Goal: Task Accomplishment & Management: Complete application form

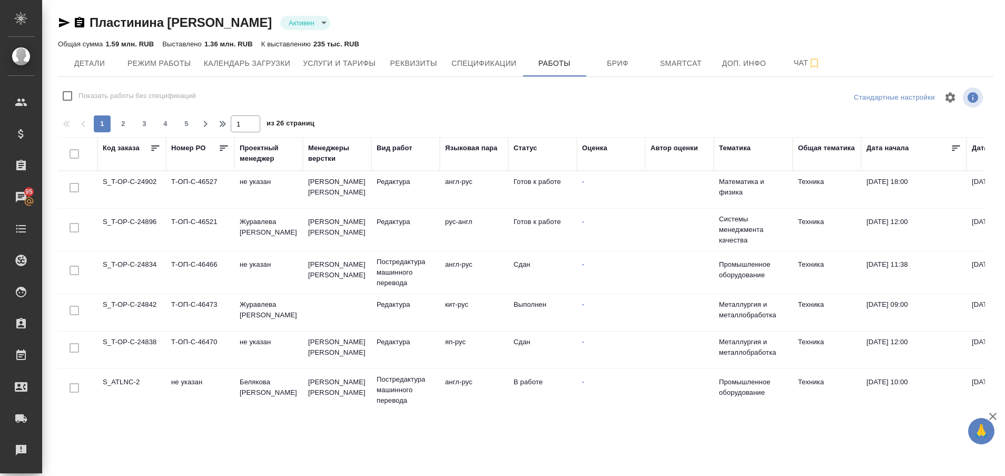
click at [133, 375] on td "S_ATLNC-2" at bounding box center [131, 389] width 68 height 37
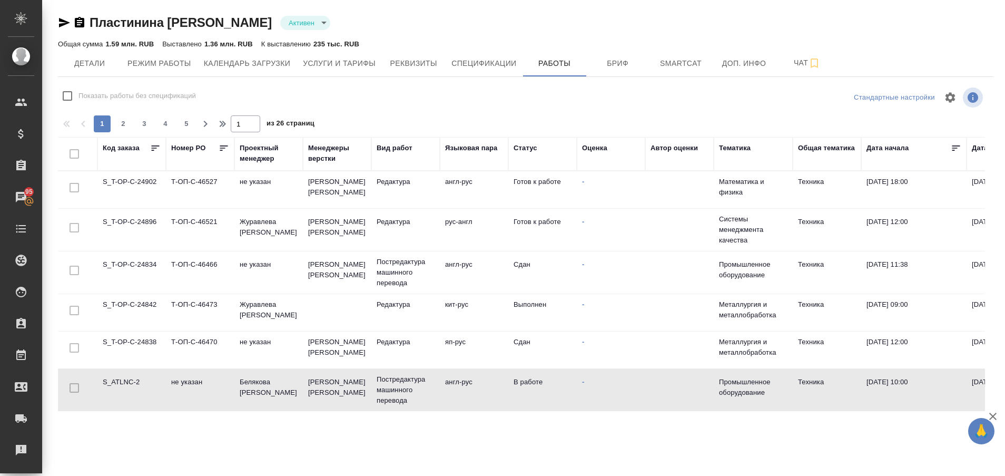
click at [133, 375] on td "S_ATLNC-2" at bounding box center [131, 389] width 68 height 37
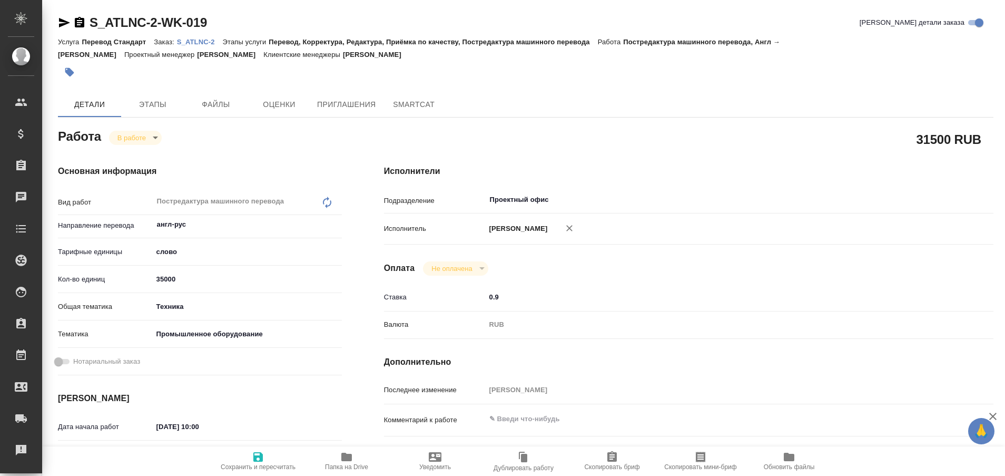
type textarea "x"
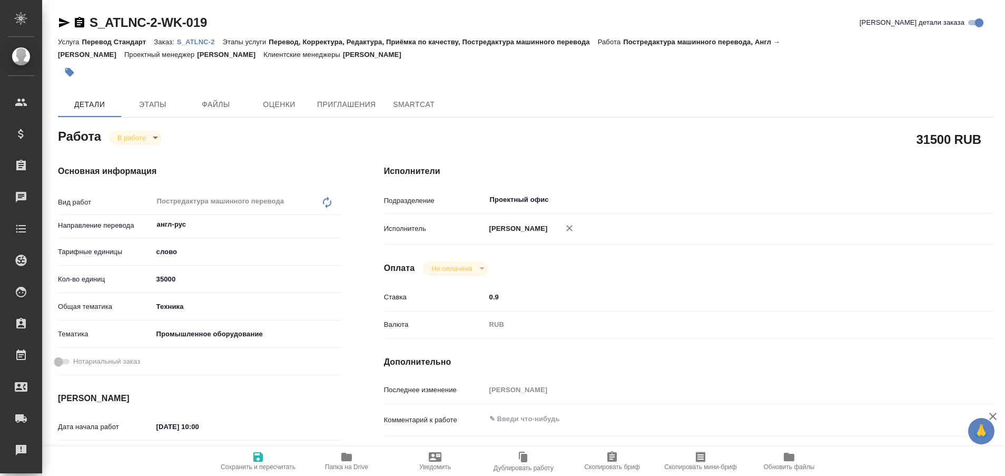
type textarea "x"
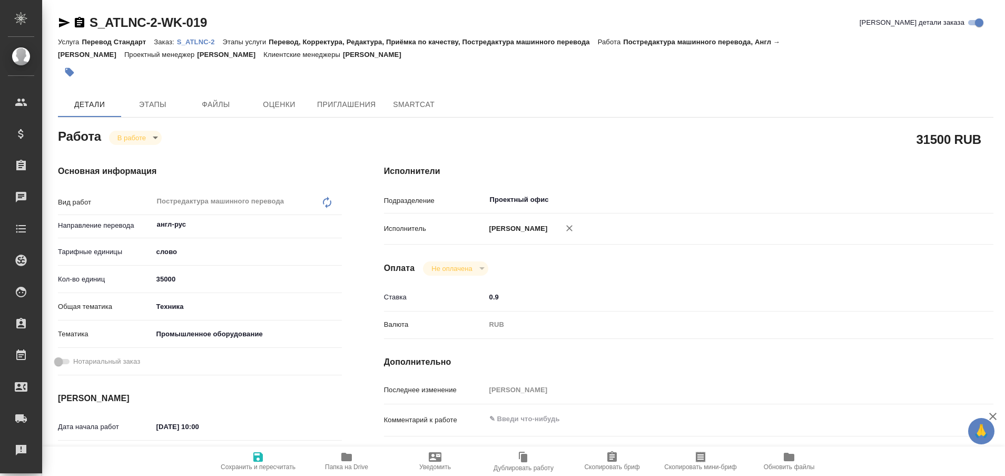
type textarea "x"
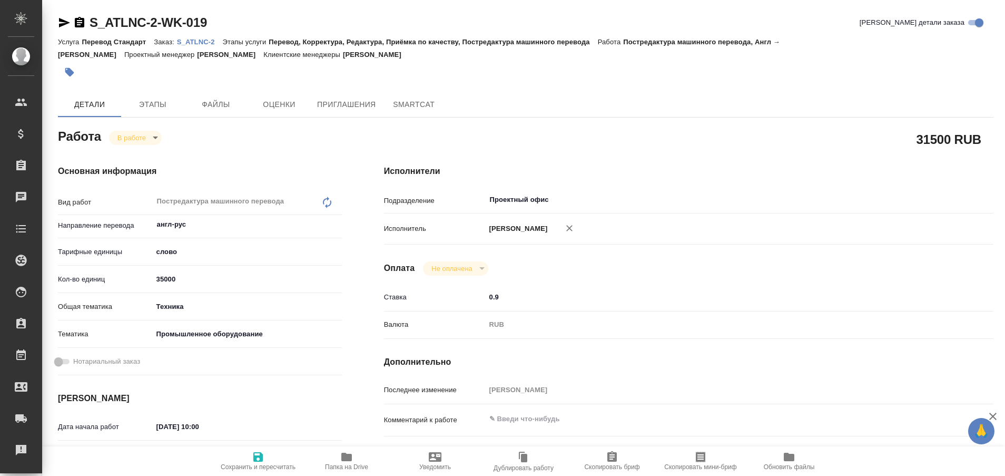
type textarea "x"
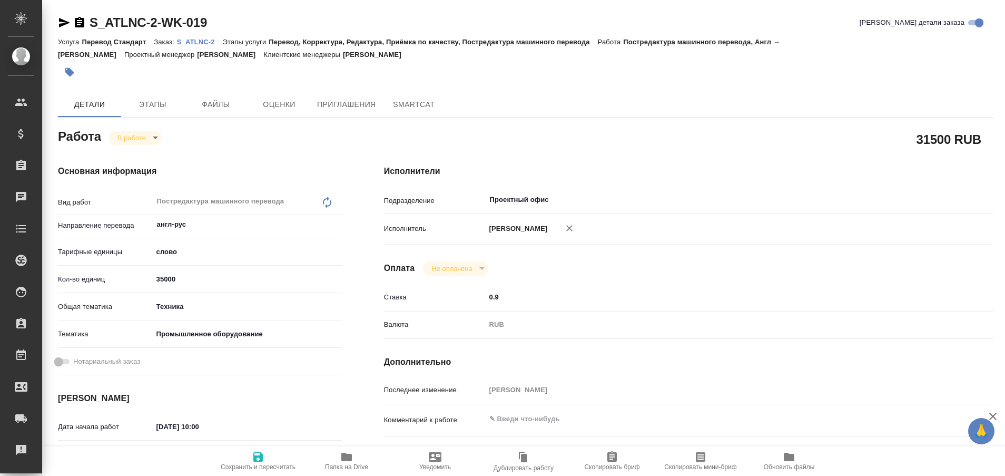
type textarea "x"
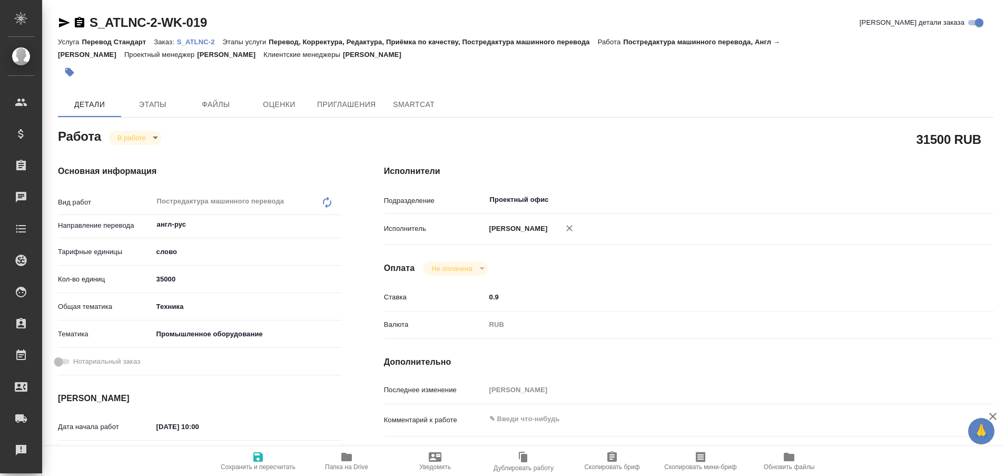
type textarea "x"
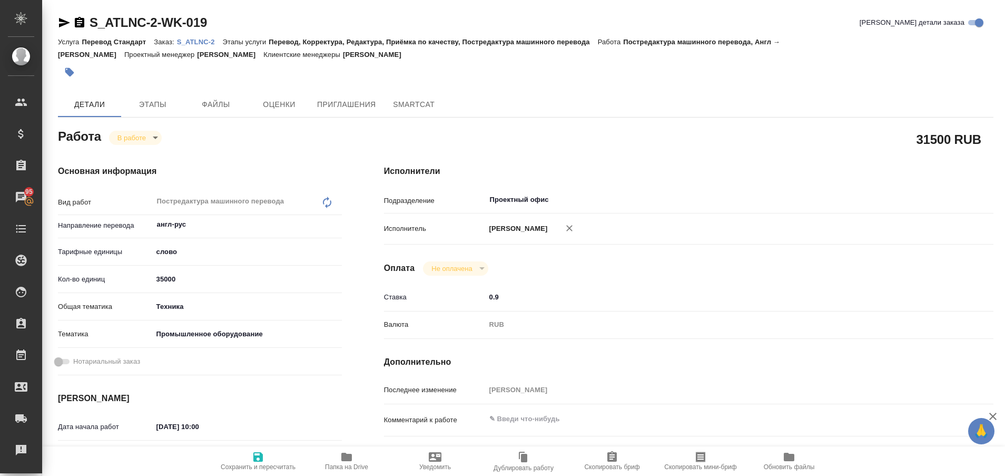
click at [199, 42] on p "S_ATLNC-2" at bounding box center [200, 42] width 46 height 8
type textarea "x"
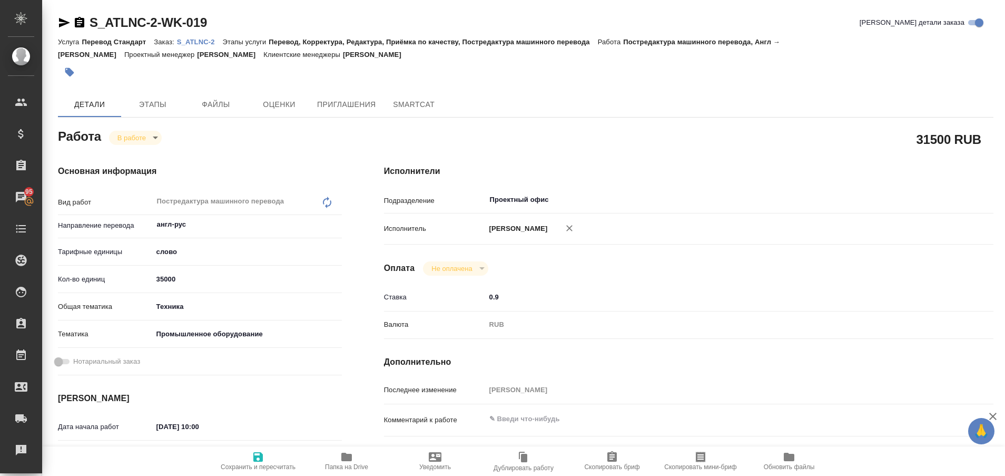
type textarea "x"
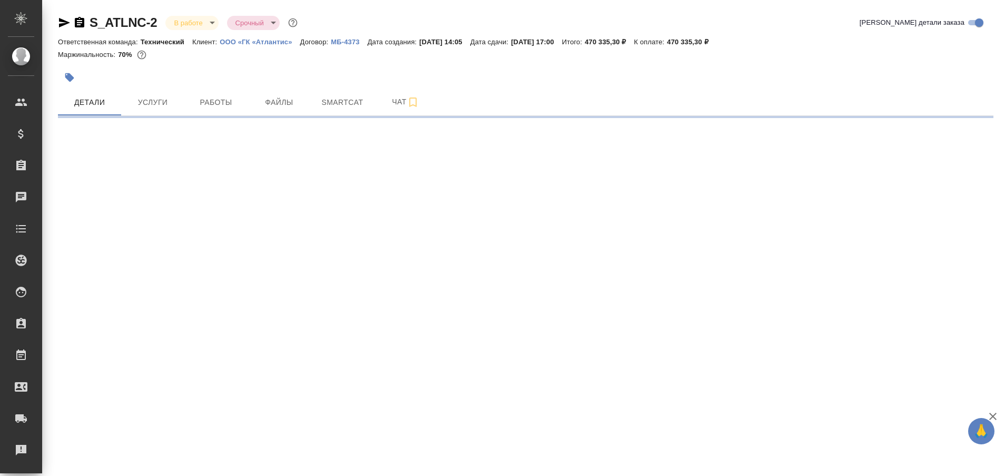
select select "RU"
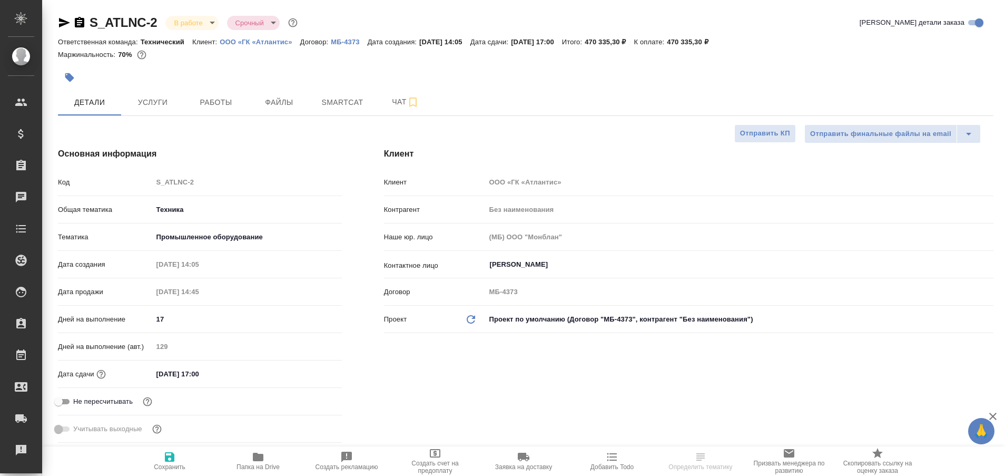
type textarea "x"
type input "[PERSON_NAME]"
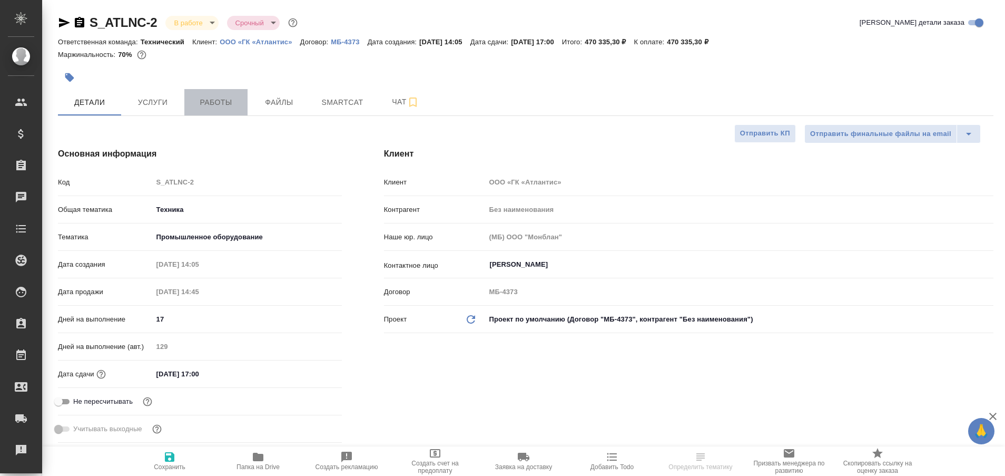
click at [215, 98] on span "Работы" at bounding box center [216, 102] width 51 height 13
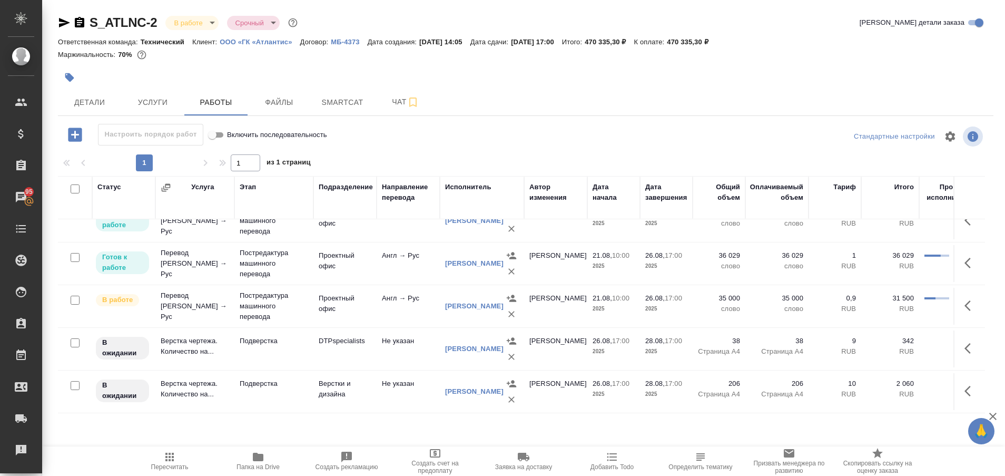
scroll to position [117, 0]
